Goal: Task Accomplishment & Management: Use online tool/utility

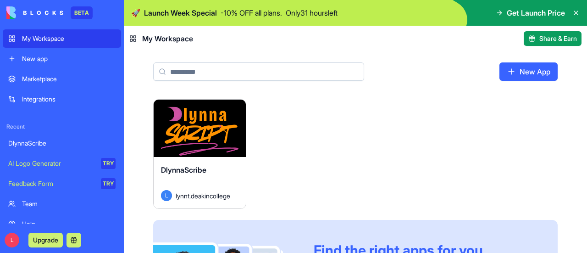
click at [215, 154] on div "Launch" at bounding box center [200, 128] width 92 height 57
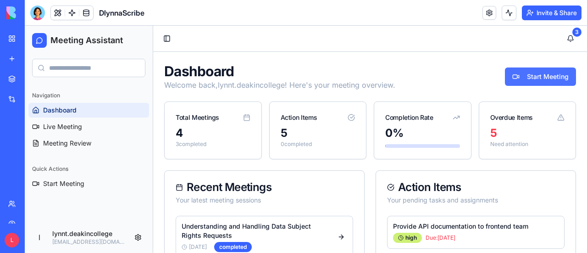
click at [520, 72] on button "Start Meeting" at bounding box center [540, 76] width 71 height 18
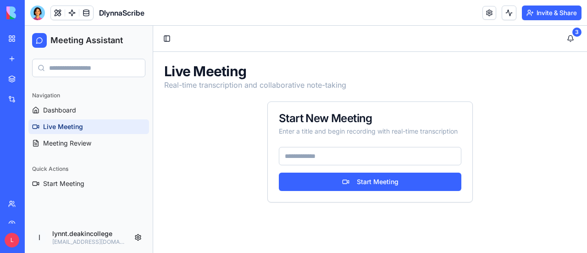
click at [314, 154] on input at bounding box center [370, 156] width 183 height 18
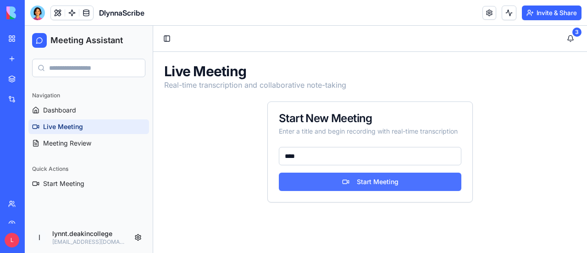
type input "****"
click at [381, 177] on button "Start Meeting" at bounding box center [370, 181] width 183 height 18
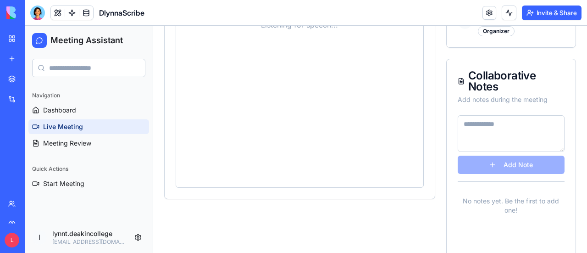
scroll to position [229, 0]
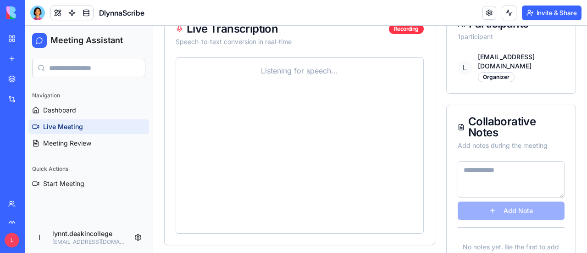
click at [513, 161] on textarea at bounding box center [511, 179] width 107 height 37
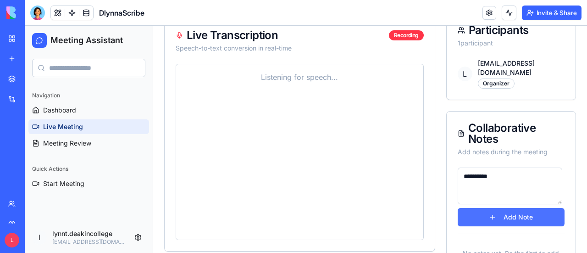
scroll to position [138, 0]
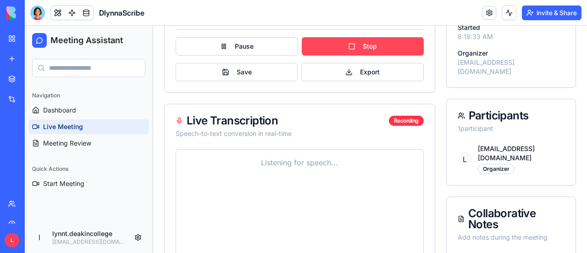
type textarea "*********"
click at [375, 44] on button "Stop" at bounding box center [363, 46] width 122 height 18
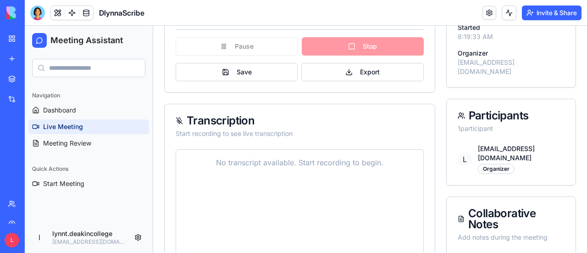
scroll to position [0, 0]
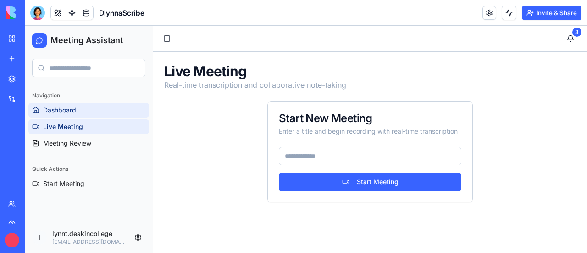
click at [66, 110] on span "Dashboard" at bounding box center [59, 109] width 33 height 9
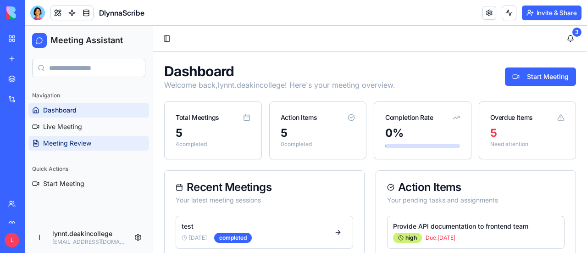
click at [72, 142] on span "Meeting Review" at bounding box center [67, 143] width 48 height 9
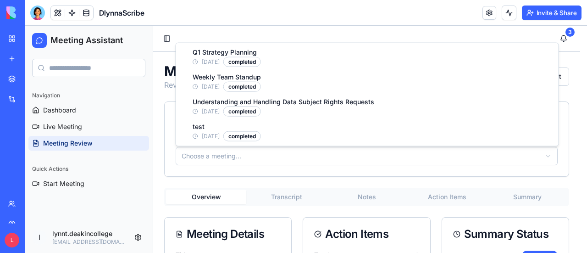
click at [249, 159] on html "Meeting Assistant Navigation Dashboard Live Meeting Meeting Review Quick Action…" at bounding box center [306, 193] width 562 height 334
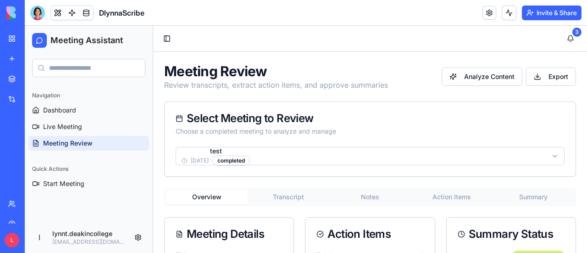
scroll to position [92, 0]
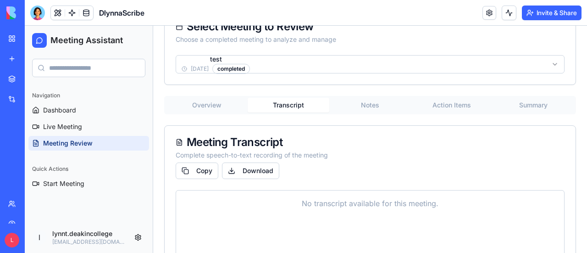
click at [289, 105] on button "Transcript" at bounding box center [289, 105] width 82 height 15
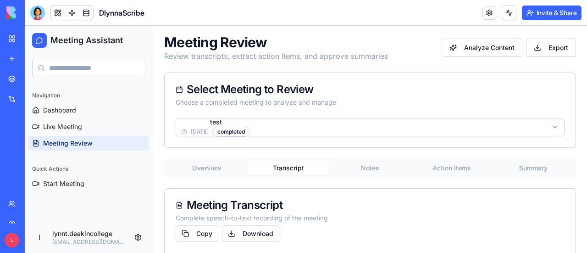
scroll to position [0, 0]
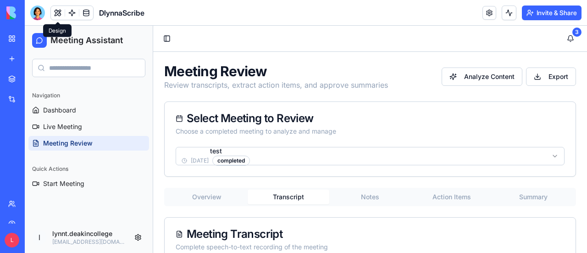
click at [56, 11] on button at bounding box center [58, 13] width 14 height 14
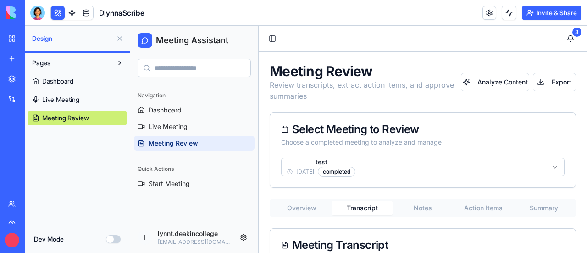
click at [73, 12] on link at bounding box center [72, 13] width 14 height 14
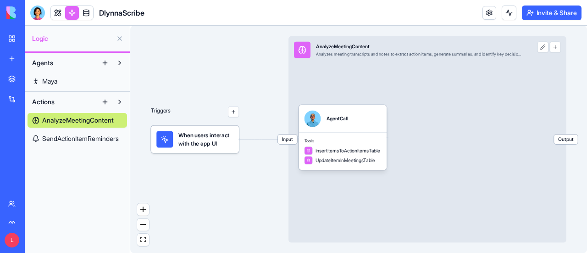
click at [80, 137] on span "SendActionItemReminders" at bounding box center [80, 138] width 77 height 9
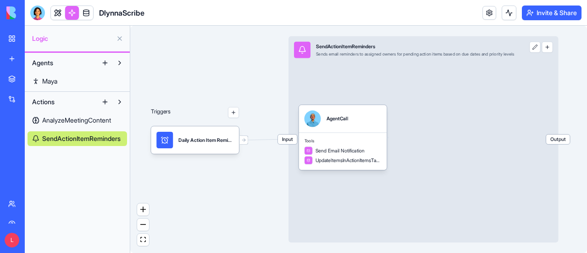
click at [78, 121] on span "AnalyzeMeetingContent" at bounding box center [76, 120] width 69 height 9
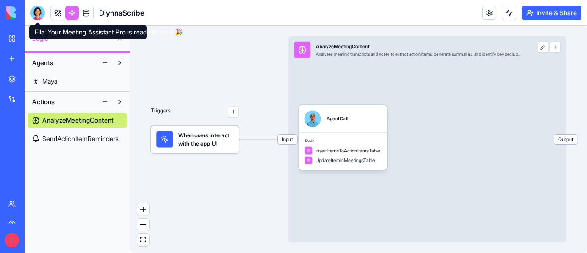
click at [37, 16] on div at bounding box center [37, 13] width 15 height 15
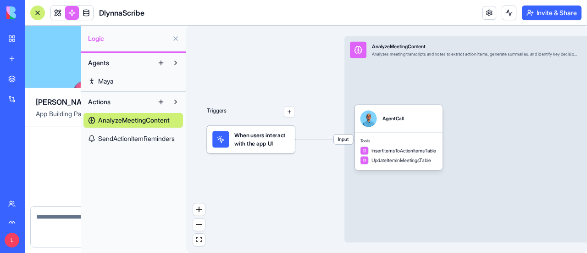
scroll to position [668, 0]
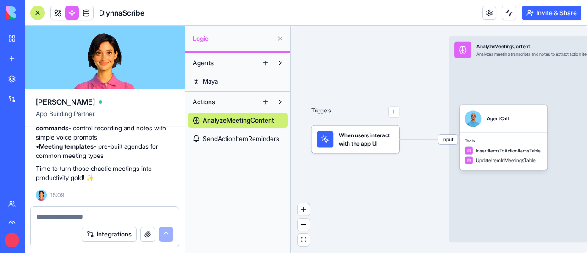
click at [39, 14] on div at bounding box center [37, 13] width 15 height 15
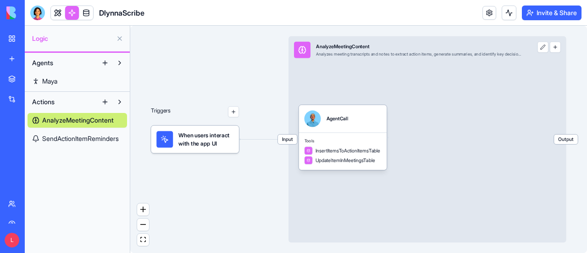
click at [122, 13] on span "DlynnaScribe" at bounding box center [121, 12] width 45 height 11
click at [54, 11] on link at bounding box center [58, 13] width 14 height 14
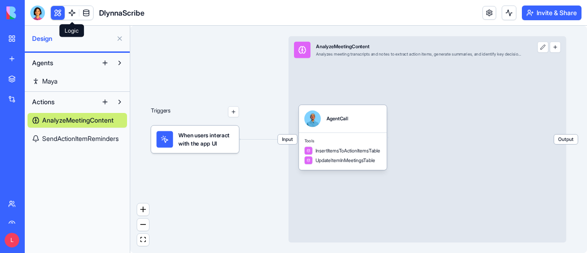
click at [54, 11] on button at bounding box center [58, 13] width 14 height 14
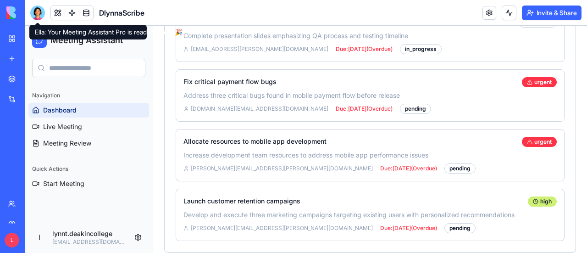
scroll to position [557, 0]
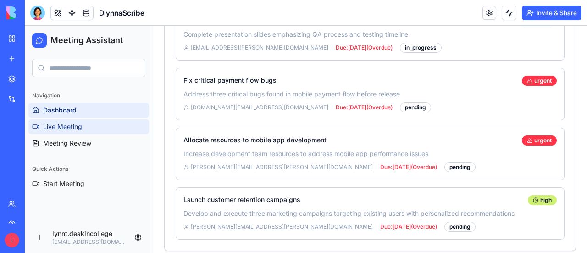
click at [79, 125] on span "Live Meeting" at bounding box center [62, 126] width 39 height 9
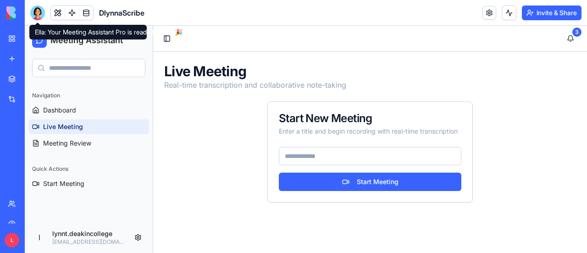
click at [39, 9] on div at bounding box center [37, 13] width 15 height 15
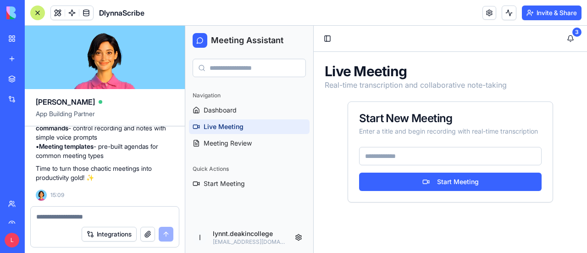
click at [81, 214] on textarea at bounding box center [104, 216] width 137 height 9
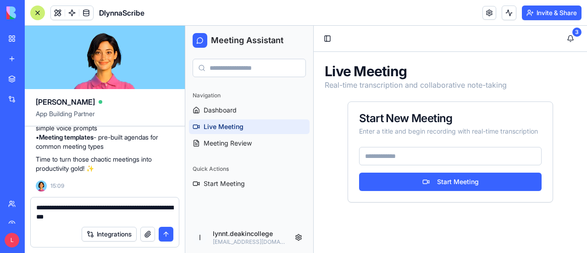
click at [134, 208] on textarea "**********" at bounding box center [105, 212] width 138 height 18
click at [120, 207] on textarea "**********" at bounding box center [105, 212] width 138 height 18
click at [80, 218] on textarea "**********" at bounding box center [105, 212] width 138 height 18
drag, startPoint x: 140, startPoint y: 208, endPoint x: 154, endPoint y: 210, distance: 14.3
click at [154, 210] on textarea "**********" at bounding box center [105, 212] width 138 height 18
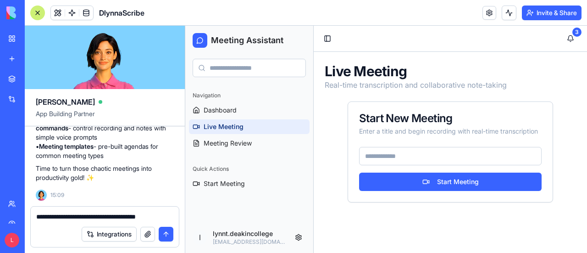
click at [166, 216] on textarea "**********" at bounding box center [105, 216] width 138 height 9
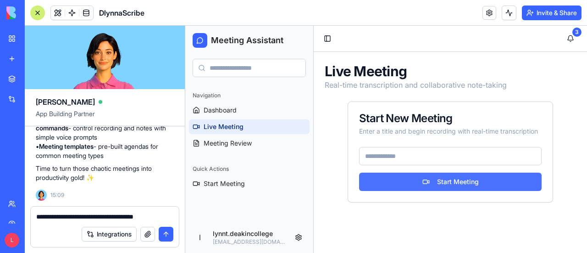
type textarea "**********"
click at [455, 186] on button "Start Meeting" at bounding box center [450, 181] width 183 height 18
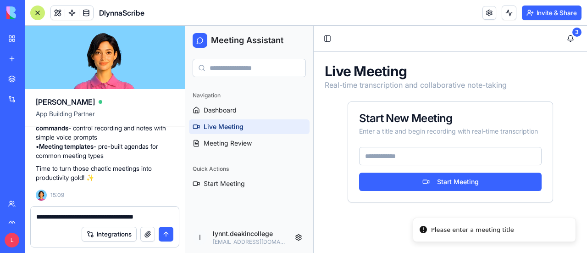
click at [445, 156] on input at bounding box center [450, 156] width 183 height 18
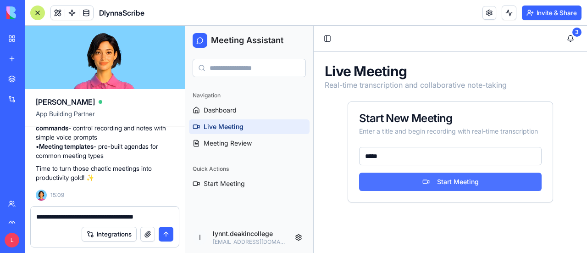
type input "*****"
click at [460, 187] on button "Start Meeting" at bounding box center [450, 181] width 183 height 18
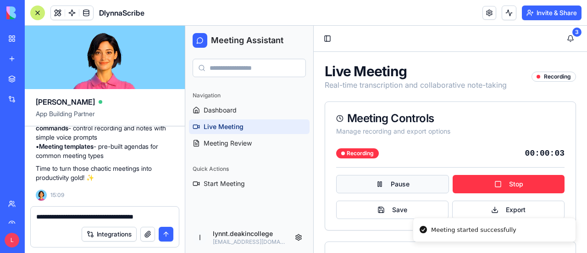
click at [372, 180] on button "Pause" at bounding box center [392, 184] width 113 height 18
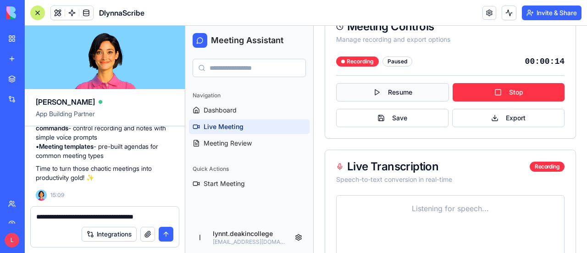
click at [407, 94] on button "Resume" at bounding box center [392, 92] width 113 height 18
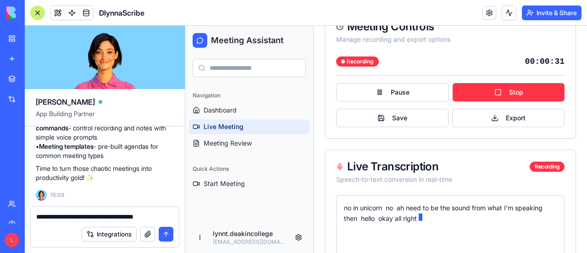
drag, startPoint x: 170, startPoint y: 217, endPoint x: 32, endPoint y: 215, distance: 137.6
click at [32, 215] on div "**********" at bounding box center [105, 213] width 148 height 15
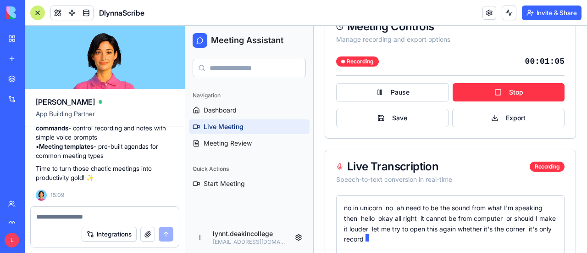
click at [402, 218] on div "no in unicorn no ah need to be the sound from what I'm speaking then hello okay…" at bounding box center [450, 224] width 213 height 42
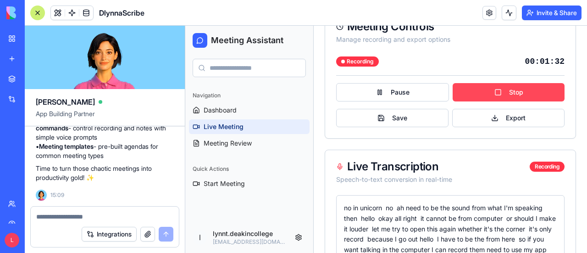
click at [513, 89] on button "Stop" at bounding box center [509, 92] width 112 height 18
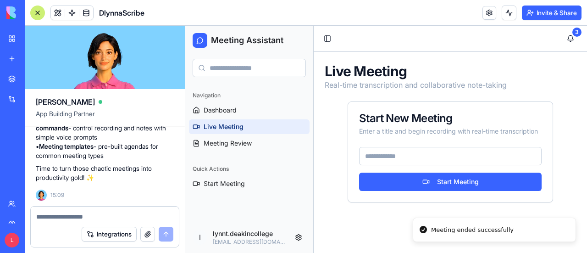
scroll to position [0, 0]
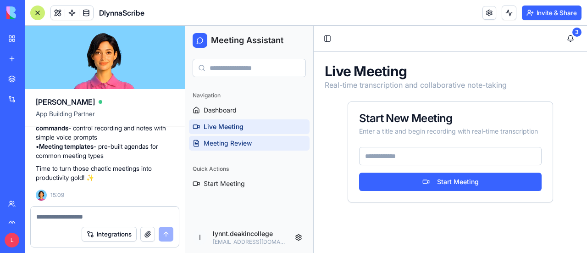
click at [245, 141] on span "Meeting Review" at bounding box center [228, 143] width 48 height 9
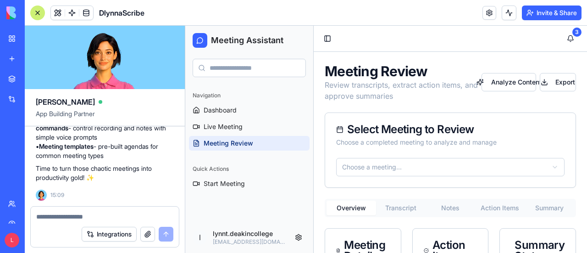
click at [468, 167] on html "Meeting Assistant Navigation Dashboard Live Meeting Meeting Review Quick Action…" at bounding box center [386, 208] width 402 height 365
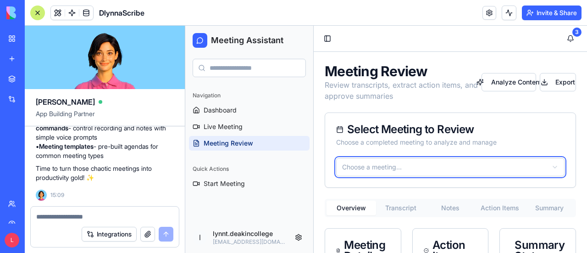
click at [39, 13] on div at bounding box center [37, 13] width 15 height 15
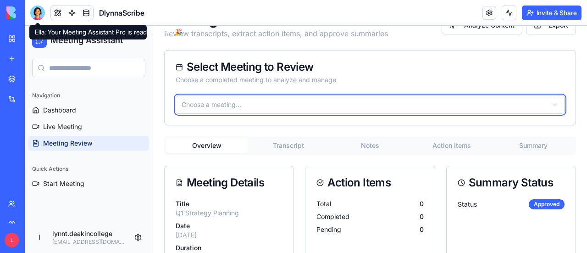
scroll to position [92, 0]
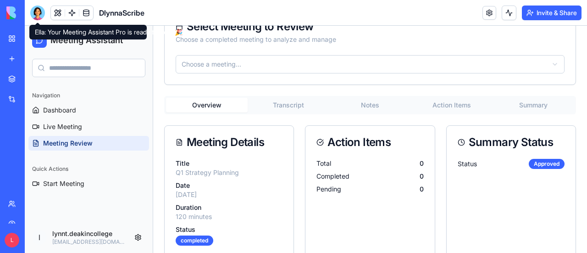
click at [364, 72] on html "Meeting Assistant Navigation Dashboard Live Meeting Meeting Review Quick Action…" at bounding box center [306, 101] width 562 height 334
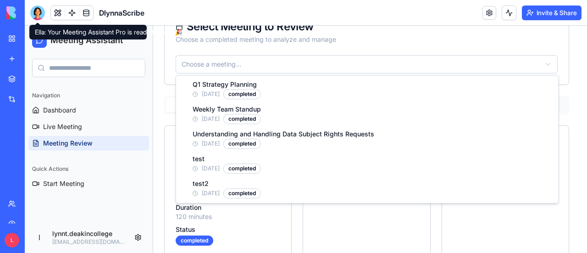
scroll to position [0, 0]
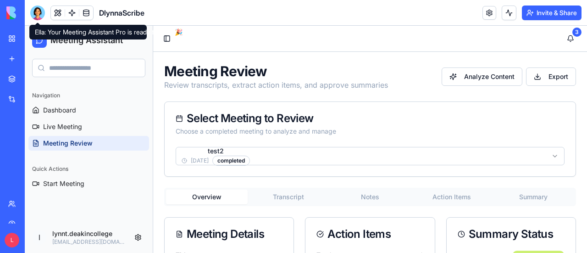
click at [293, 199] on button "Transcript" at bounding box center [289, 196] width 82 height 15
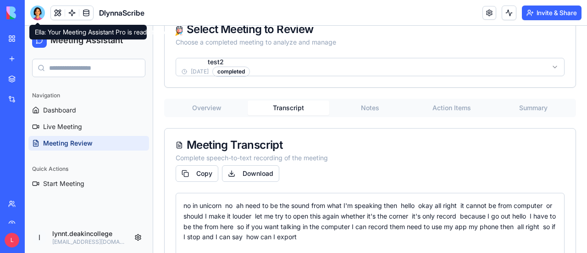
scroll to position [43, 0]
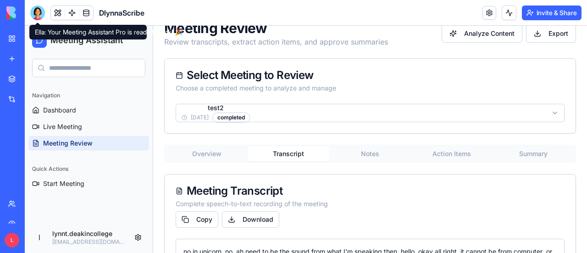
click at [378, 155] on button "Notes" at bounding box center [370, 153] width 82 height 15
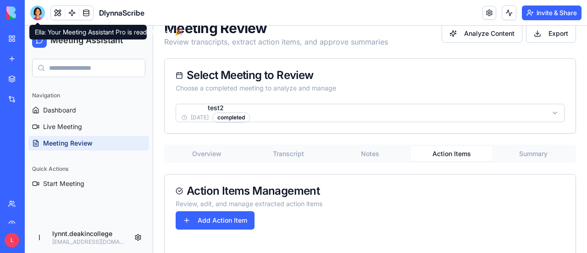
click at [447, 153] on button "Action Items" at bounding box center [452, 153] width 82 height 15
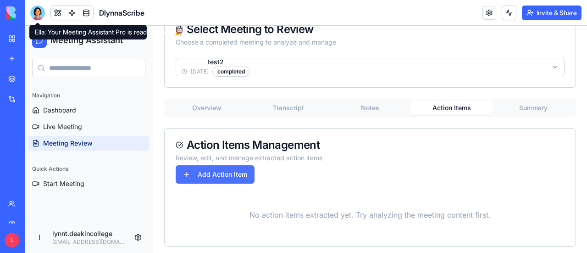
click at [190, 173] on button "Add Action Item" at bounding box center [215, 174] width 79 height 18
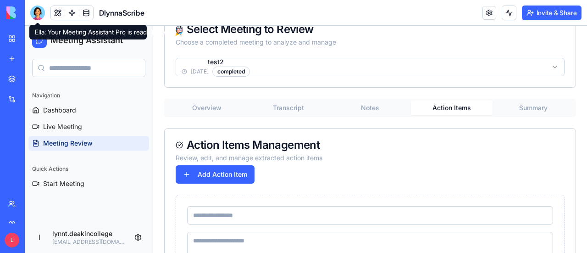
click at [327, 212] on input at bounding box center [370, 215] width 366 height 18
click at [183, 171] on button "Add Action Item" at bounding box center [215, 174] width 79 height 18
click at [520, 111] on button "Summary" at bounding box center [534, 107] width 82 height 15
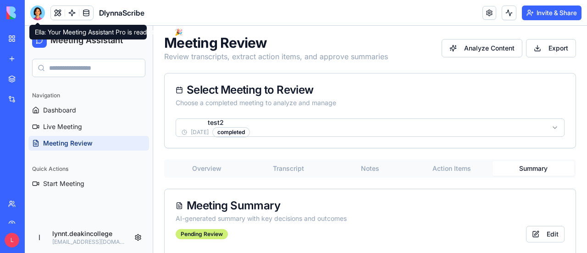
scroll to position [0, 0]
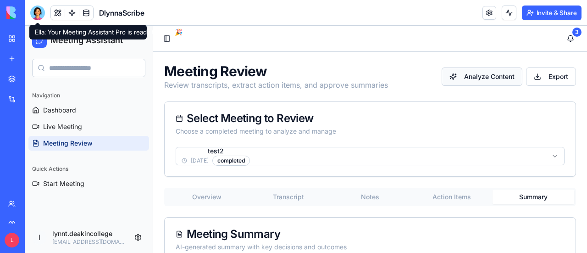
click at [486, 78] on button "Analyze Content" at bounding box center [482, 76] width 81 height 18
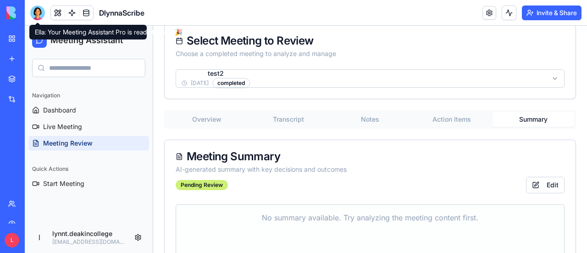
scroll to position [92, 0]
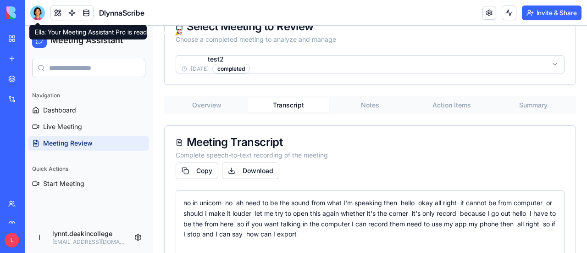
click at [290, 104] on button "Transcript" at bounding box center [289, 105] width 82 height 15
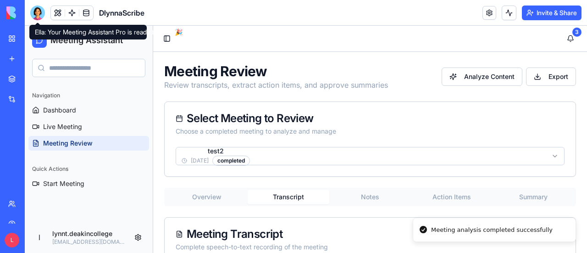
scroll to position [46, 0]
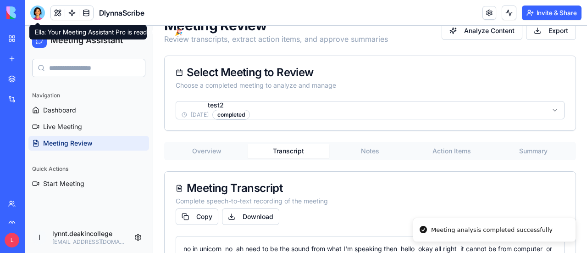
click at [354, 150] on button "Notes" at bounding box center [370, 151] width 82 height 15
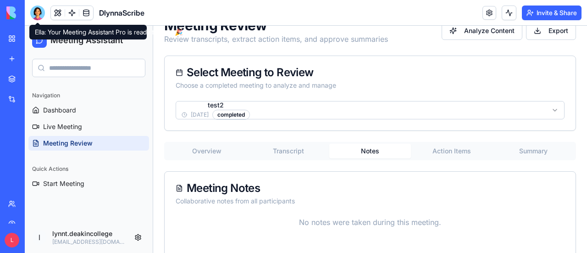
click at [443, 147] on button "Action Items" at bounding box center [452, 151] width 82 height 15
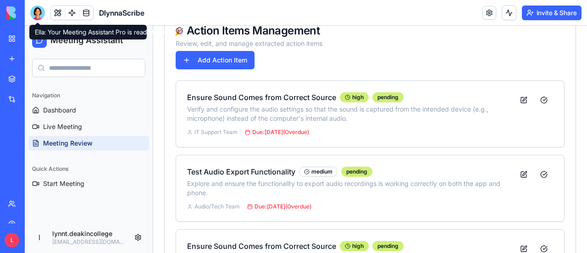
scroll to position [66, 0]
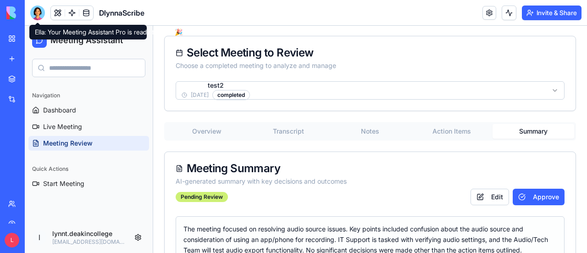
click at [518, 129] on button "Summary" at bounding box center [534, 131] width 82 height 15
